Goal: Find specific page/section: Find specific page/section

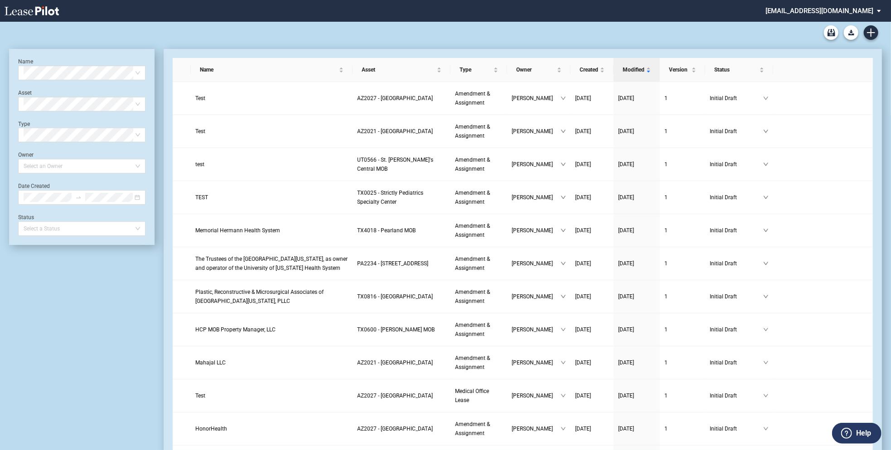
click at [839, 10] on md-select "healthpeak@leasepilot.co Super Admin Area Admin Area Settings Sign Out" at bounding box center [827, 10] width 124 height 20
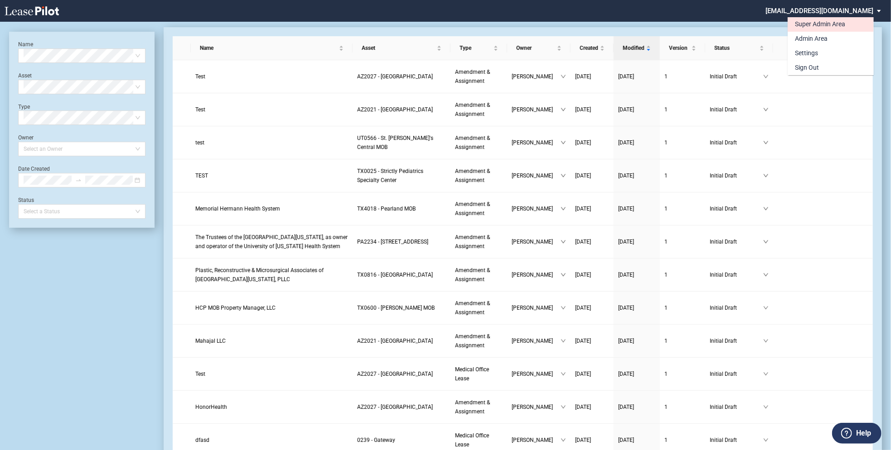
click at [804, 27] on div "Super Admin Area" at bounding box center [820, 24] width 50 height 9
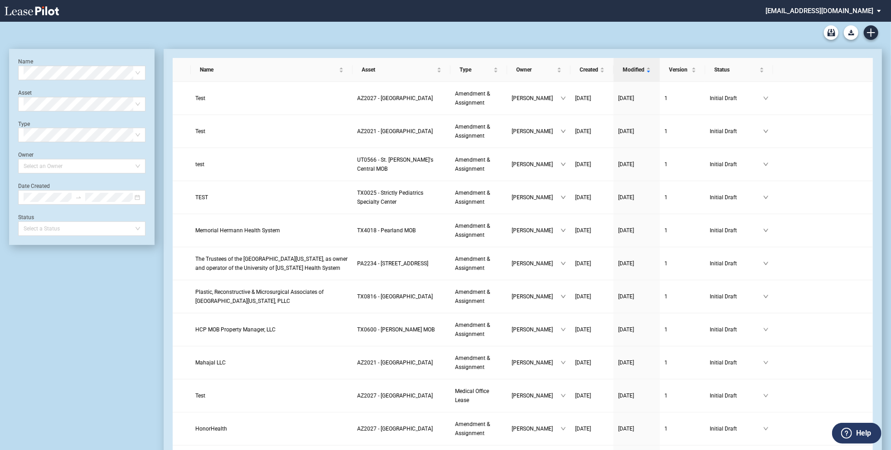
scroll to position [22, 0]
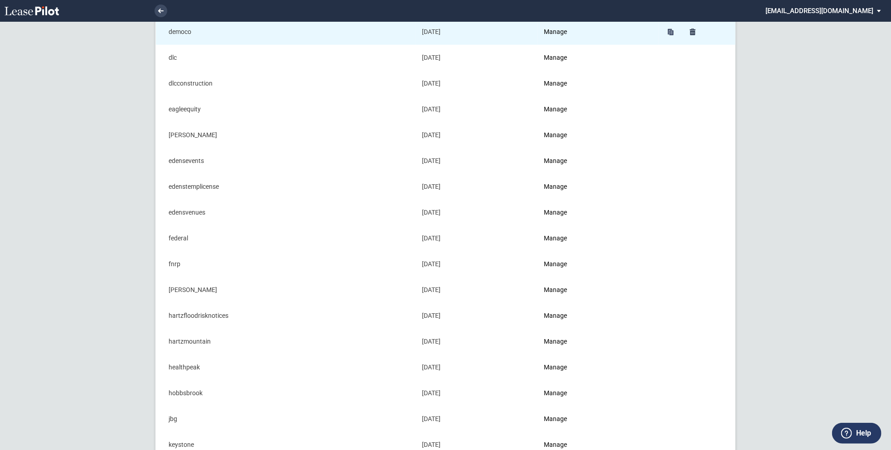
scroll to position [270, 0]
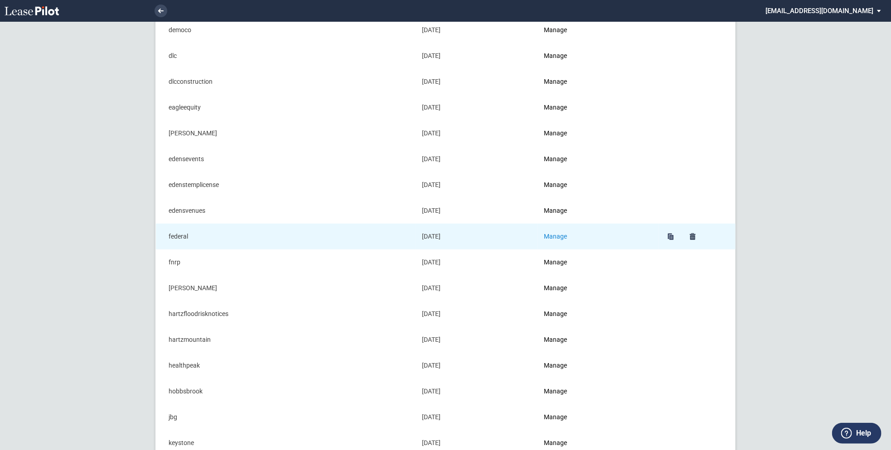
click at [560, 235] on link "Manage" at bounding box center [555, 236] width 23 height 7
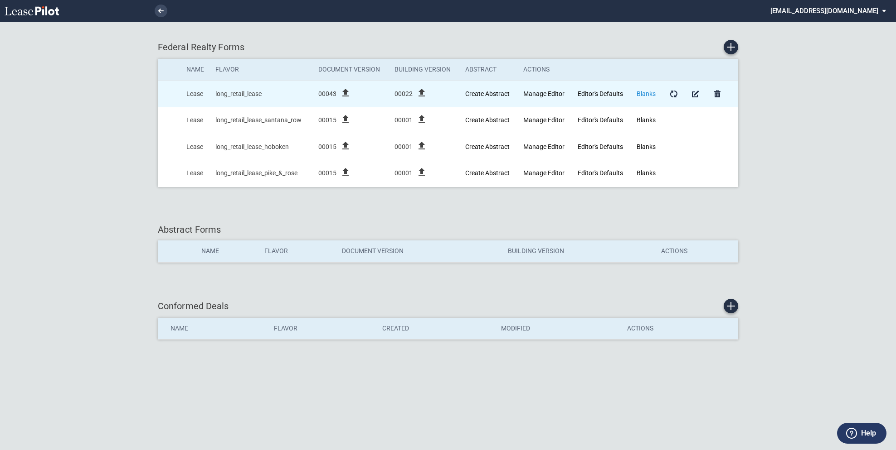
click at [649, 95] on link "Blanks" at bounding box center [645, 93] width 19 height 7
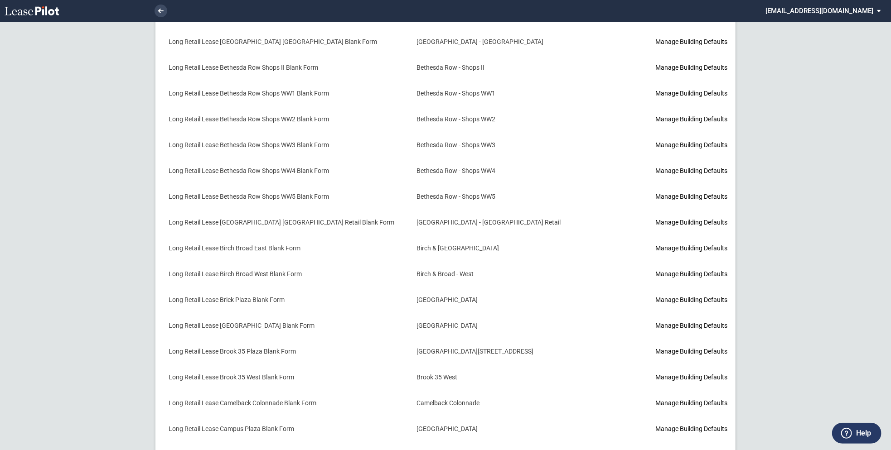
scroll to position [446, 0]
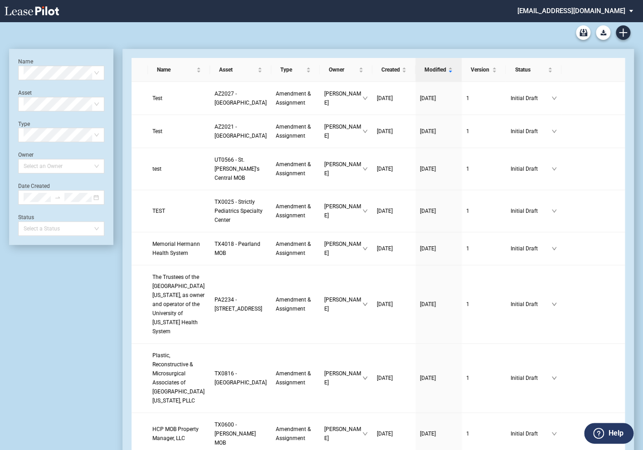
click at [555, 12] on md-select "[EMAIL_ADDRESS][DOMAIN_NAME] Super Admin Area Admin Area Settings Sign Out" at bounding box center [578, 10] width 124 height 20
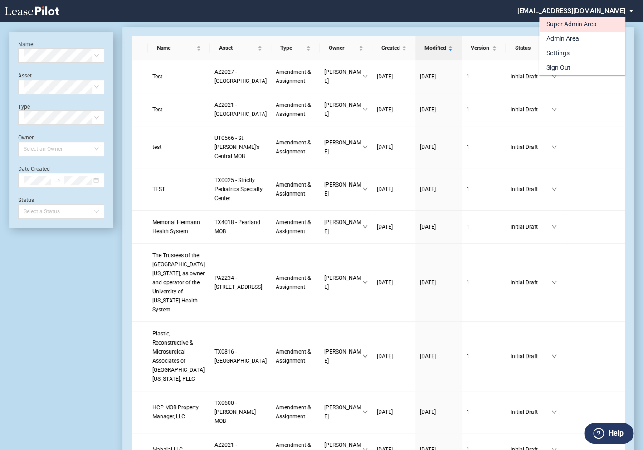
click at [554, 24] on div "Super Admin Area" at bounding box center [571, 24] width 50 height 9
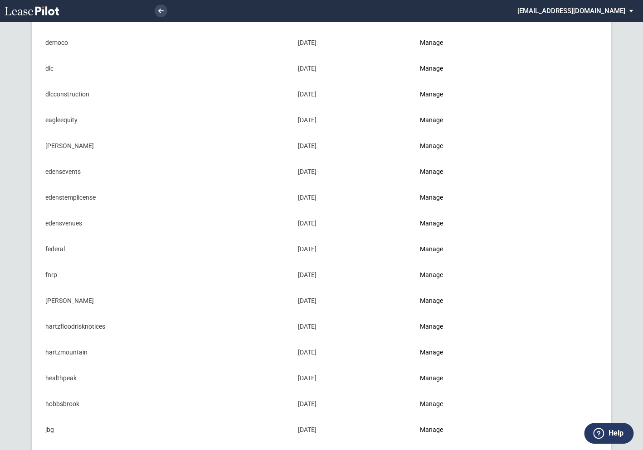
scroll to position [264, 0]
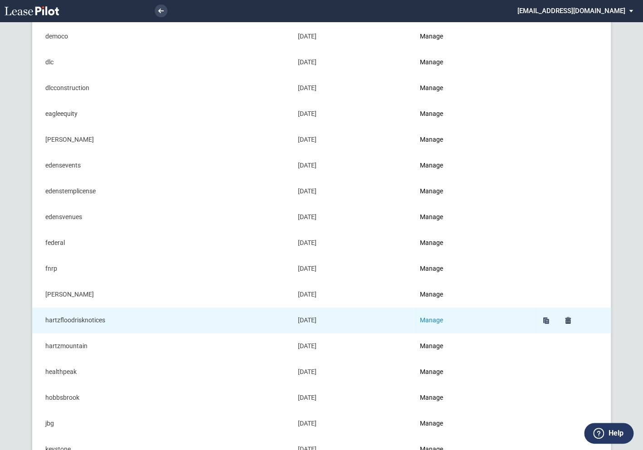
click at [437, 317] on link "Manage" at bounding box center [431, 320] width 23 height 7
